Goal: Task Accomplishment & Management: Complete application form

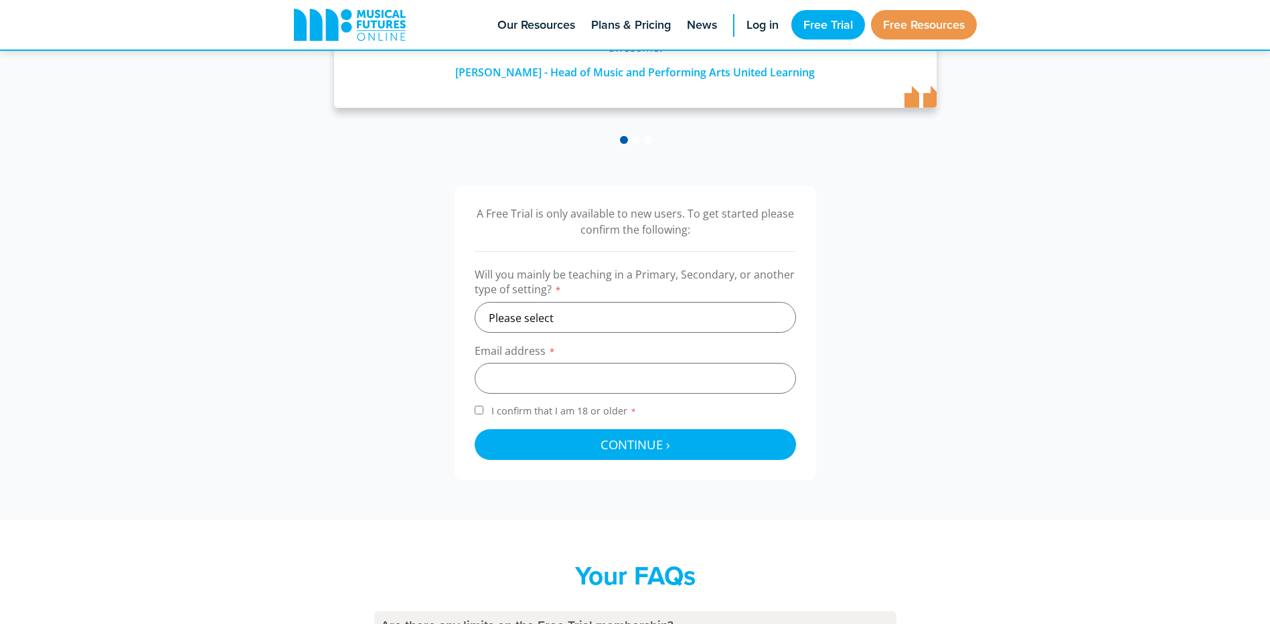
scroll to position [306, 0]
click at [679, 309] on select "Please select Primary Secondary Other" at bounding box center [635, 316] width 321 height 31
select select "secondary"
click at [475, 301] on select "Please select Primary Secondary Other" at bounding box center [635, 316] width 321 height 31
click at [631, 377] on input "email" at bounding box center [635, 377] width 321 height 31
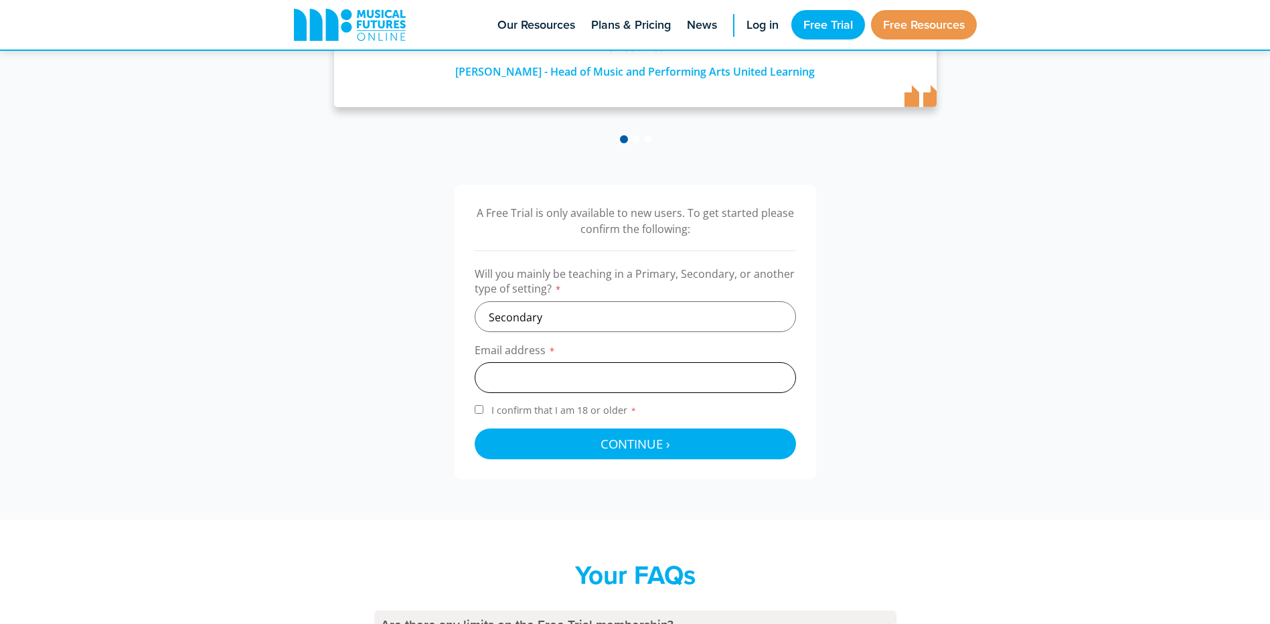
type input "knaptonj@chertseyhighschool.co.uk"
click at [595, 416] on span "I confirm that I am 18 or older *" at bounding box center [564, 410] width 151 height 13
click at [483, 414] on input "I confirm that I am 18 or older *" at bounding box center [479, 409] width 9 height 9
checkbox input "true"
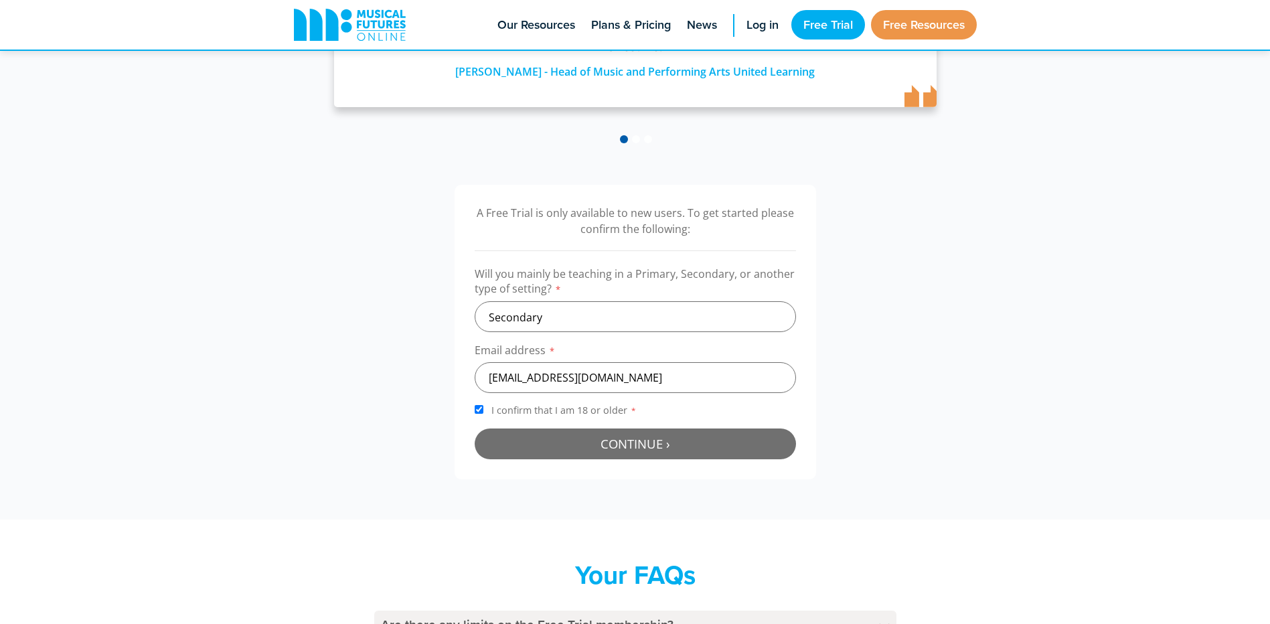
click at [623, 444] on span "Continue ›" at bounding box center [635, 443] width 70 height 17
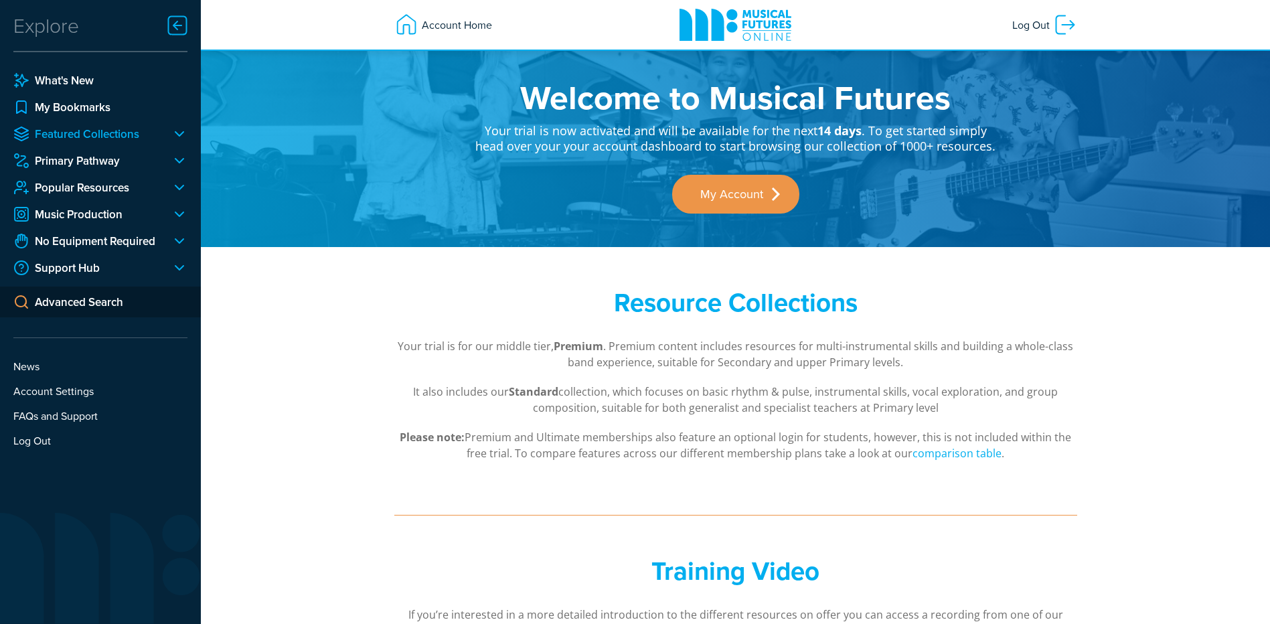
click at [124, 140] on link "Featured Collections" at bounding box center [86, 134] width 147 height 16
